Goal: Navigation & Orientation: Understand site structure

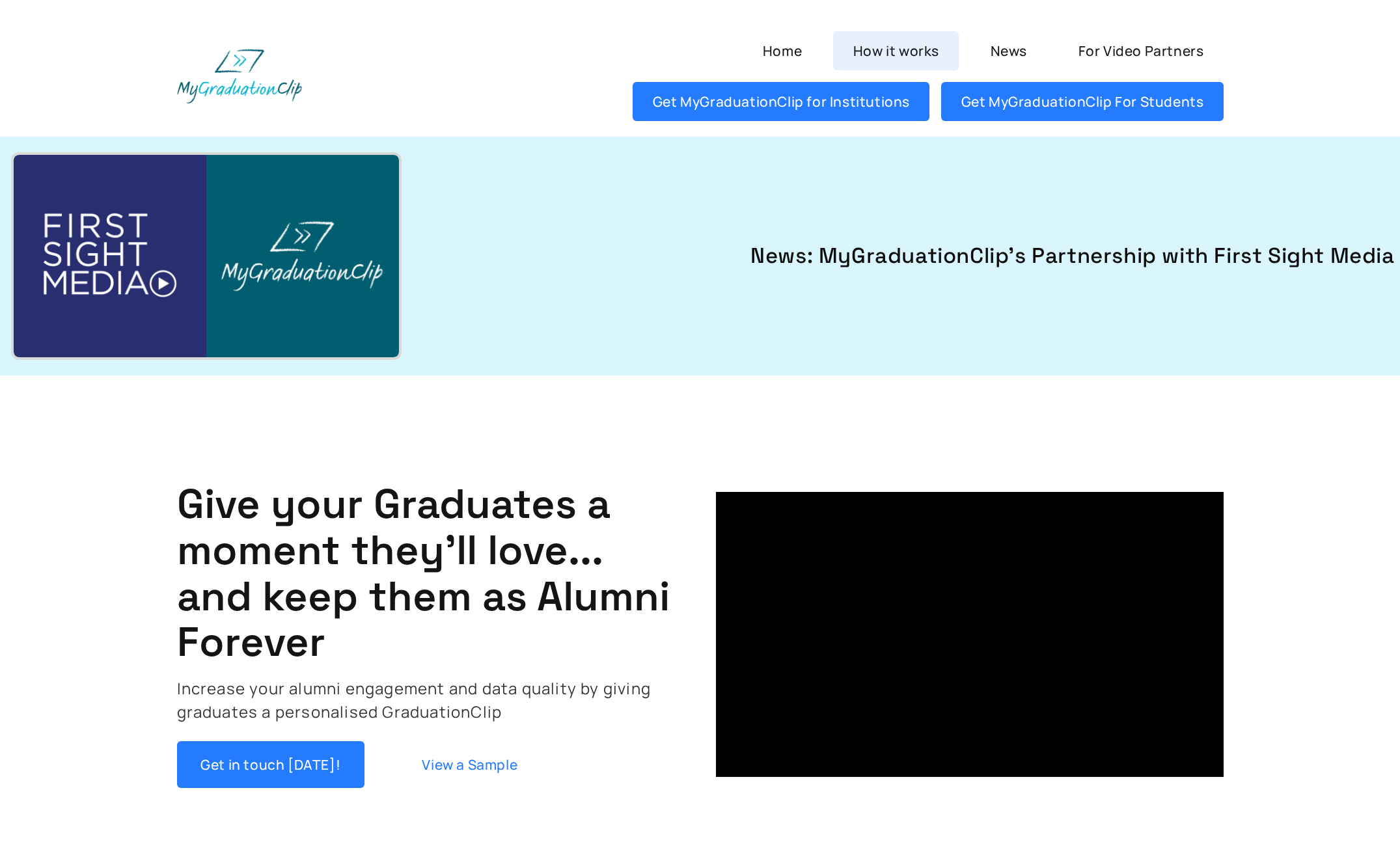
click at [872, 49] on link "How it works" at bounding box center [896, 51] width 126 height 39
click at [1009, 51] on link "News" at bounding box center [1009, 51] width 76 height 39
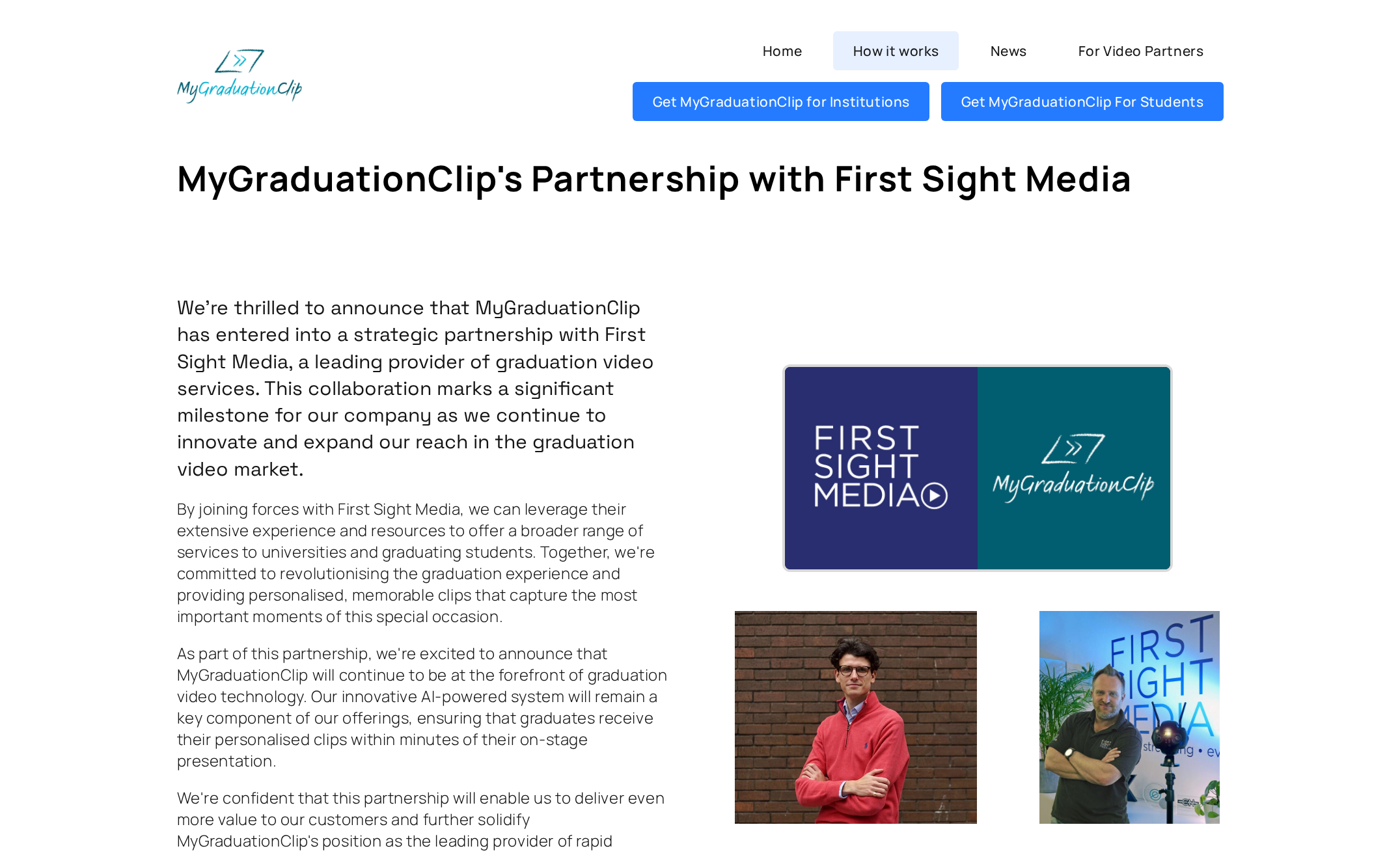
click at [891, 62] on link "How it works" at bounding box center [896, 51] width 126 height 39
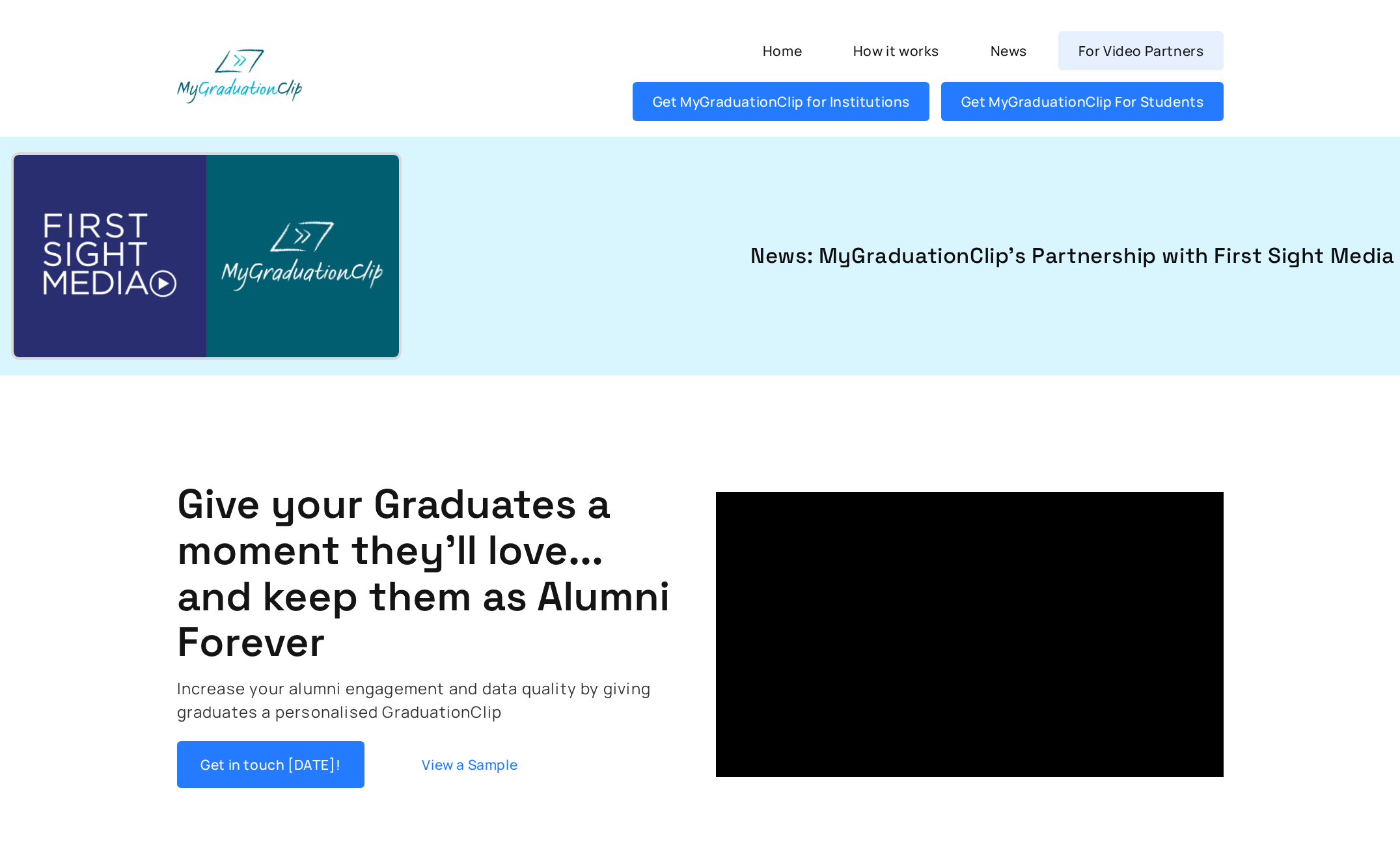
click at [1109, 47] on link "For Video Partners" at bounding box center [1140, 51] width 165 height 39
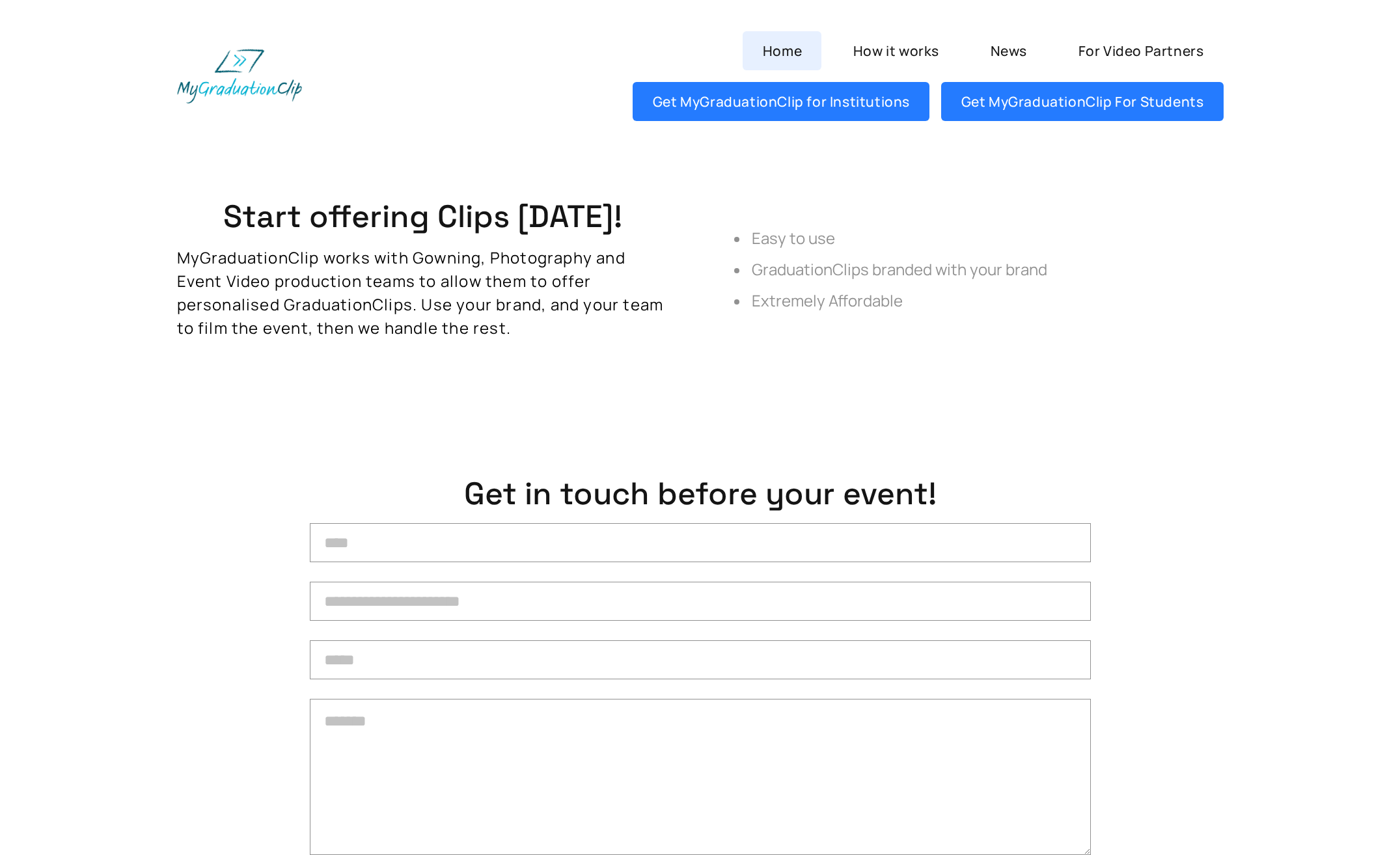
click at [780, 46] on link "Home" at bounding box center [782, 51] width 79 height 39
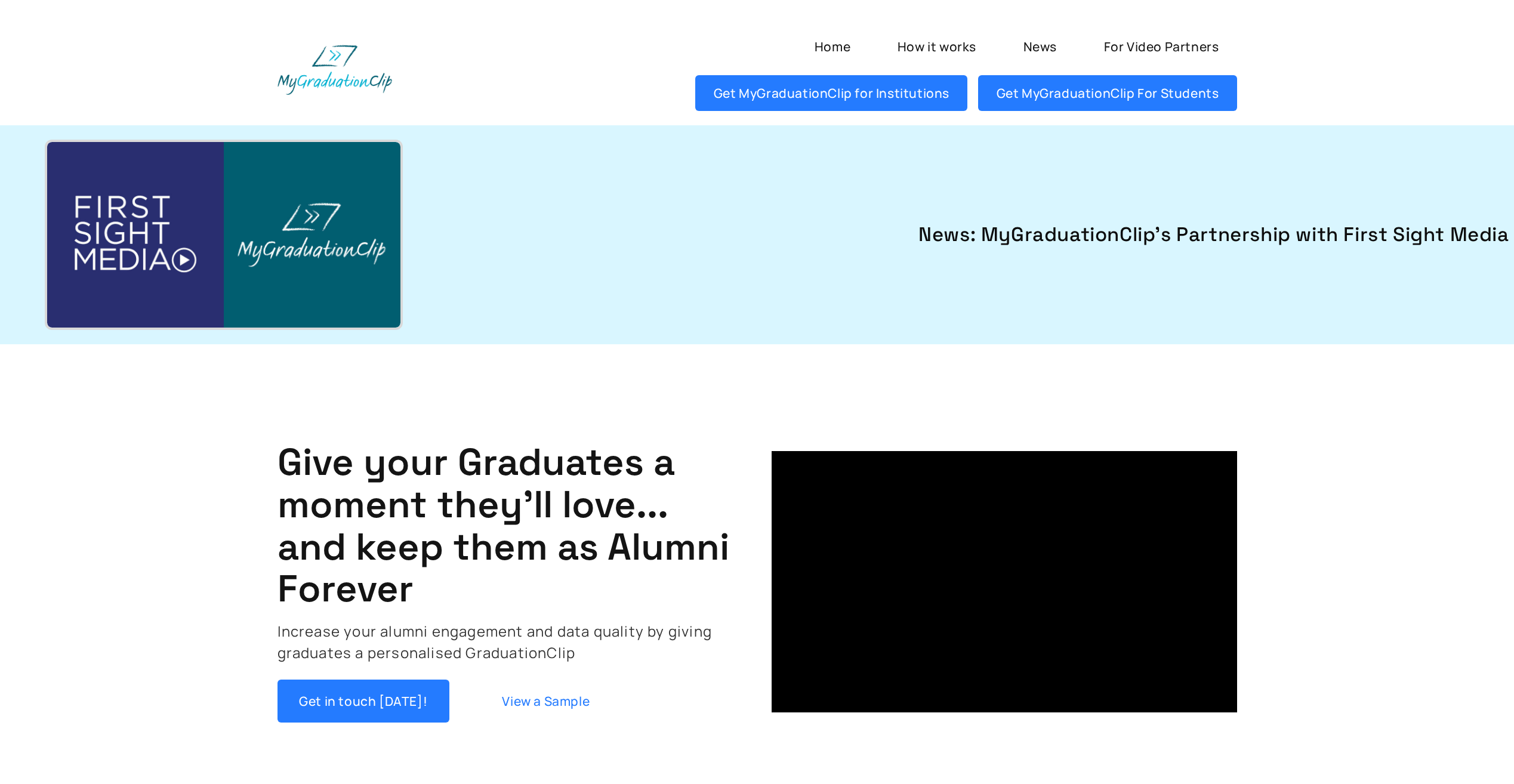
click at [195, 260] on img at bounding box center [224, 235] width 353 height 185
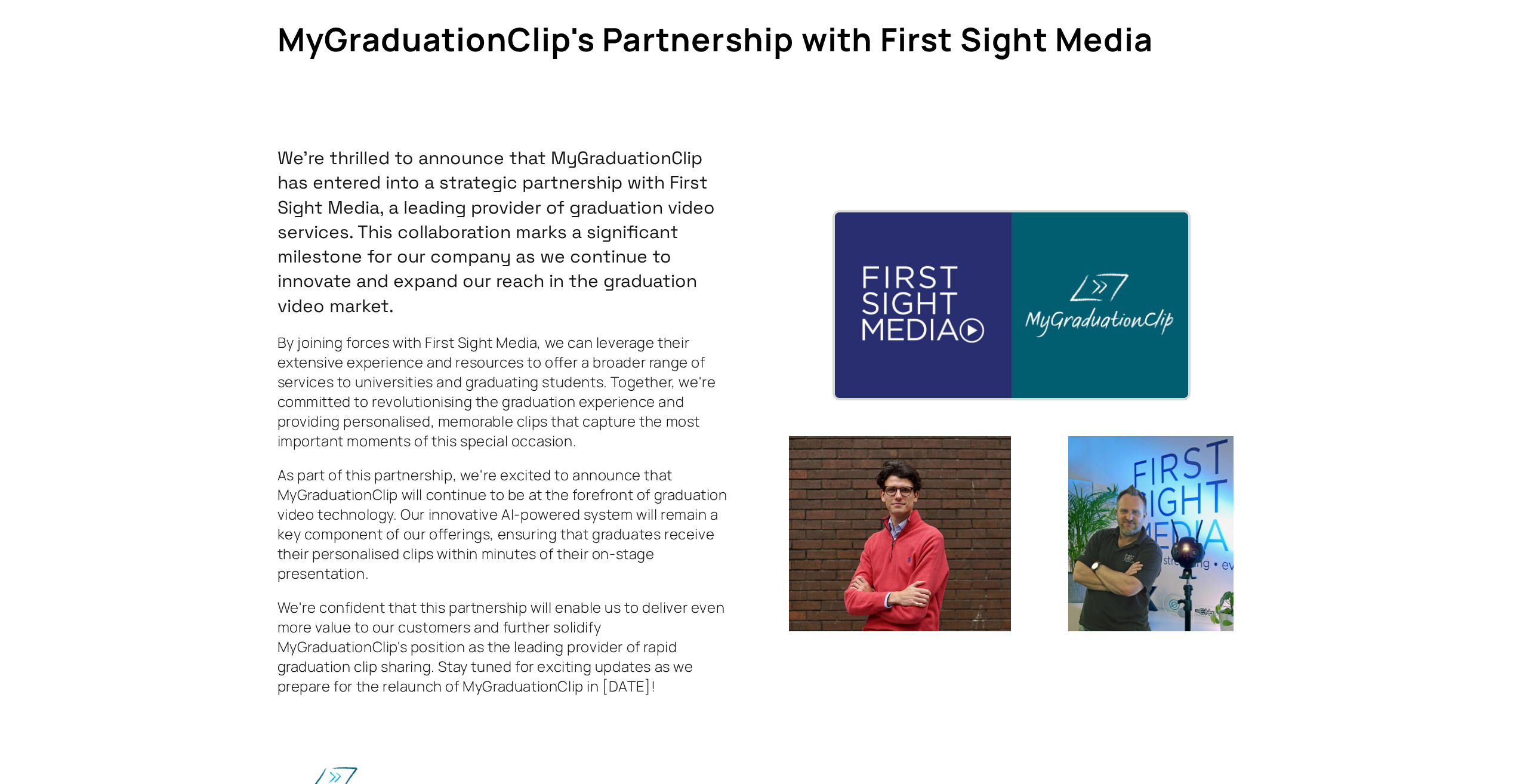
scroll to position [219, 0]
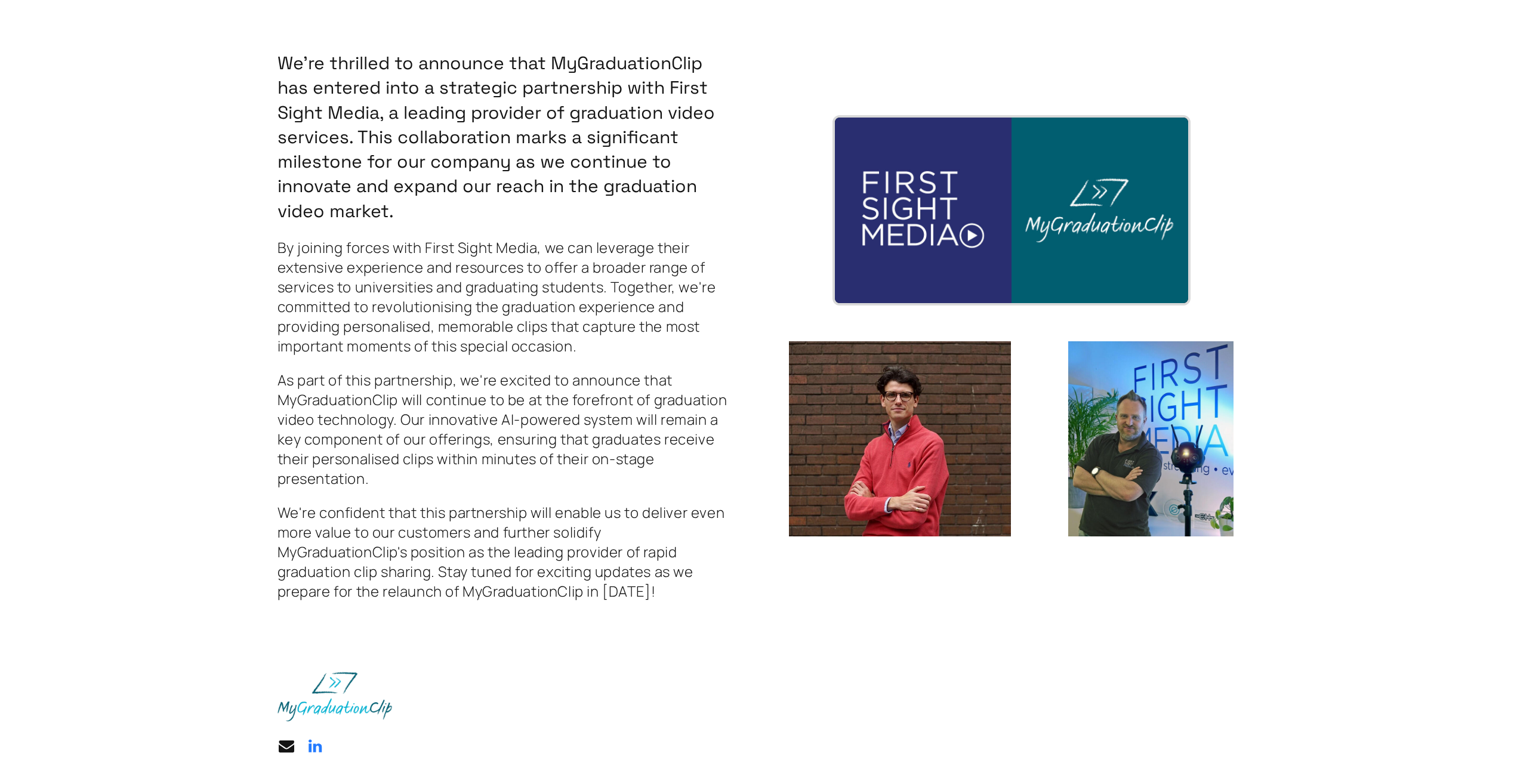
click at [313, 747] on link "LinkedIn LinkedIn" at bounding box center [315, 746] width 18 height 18
